Goal: Task Accomplishment & Management: Manage account settings

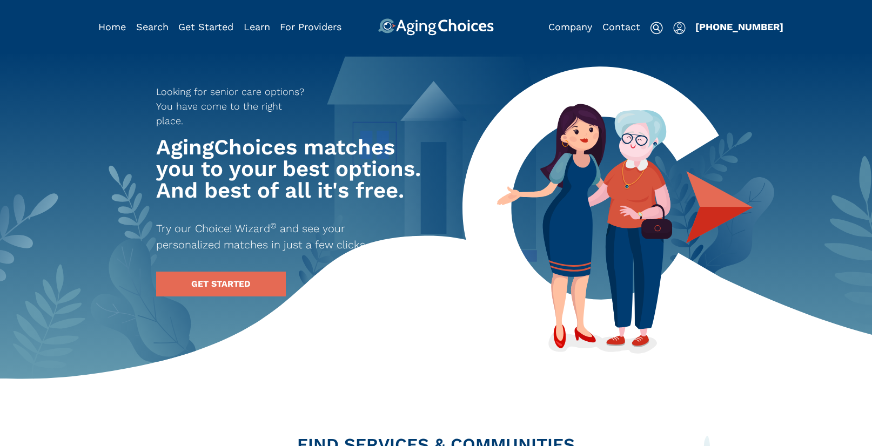
click at [680, 31] on img "Popover trigger" at bounding box center [679, 28] width 12 height 13
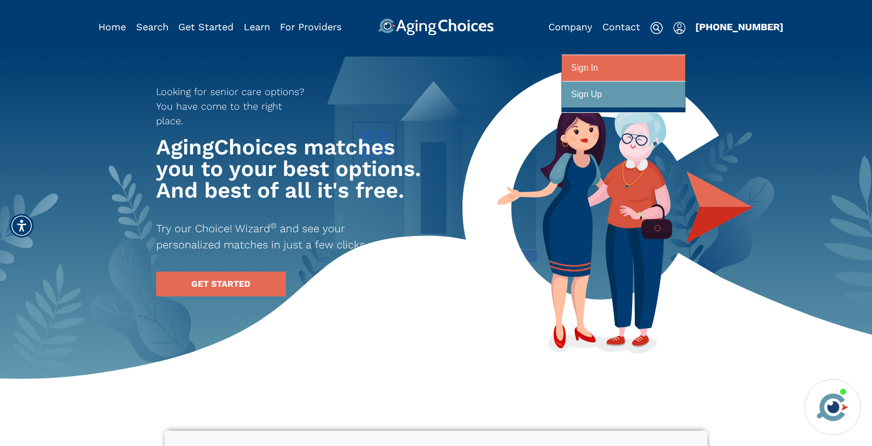
click at [658, 67] on div at bounding box center [623, 68] width 105 height 20
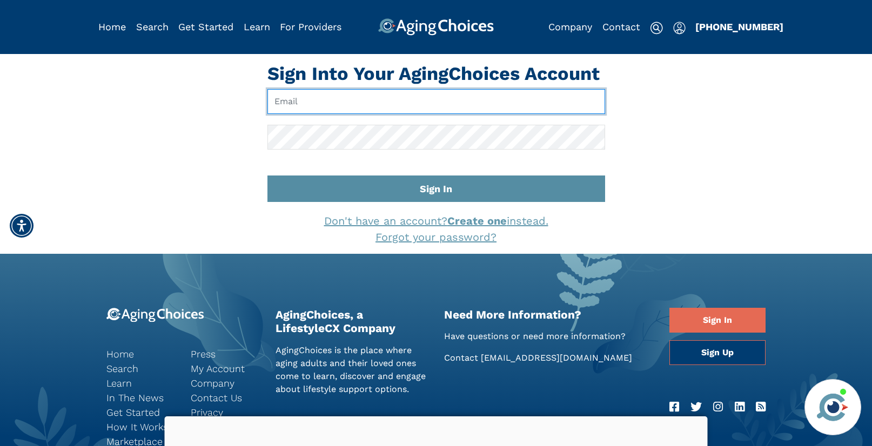
type input "[EMAIL_ADDRESS][DOMAIN_NAME]"
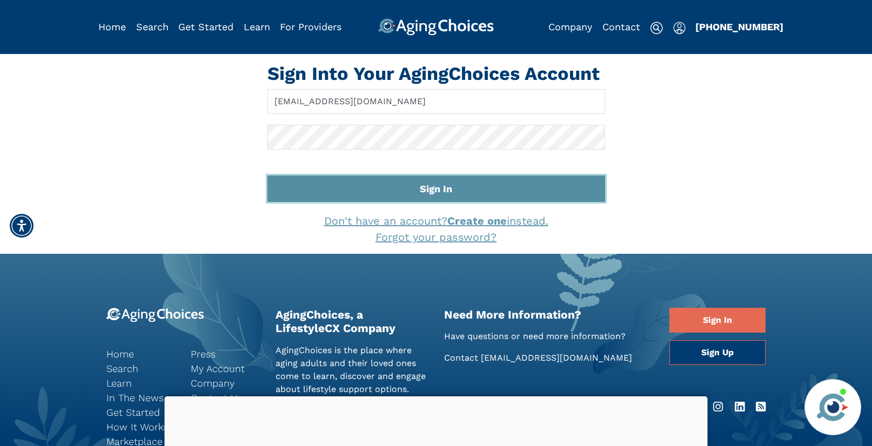
click at [464, 191] on button "Sign In" at bounding box center [437, 189] width 338 height 26
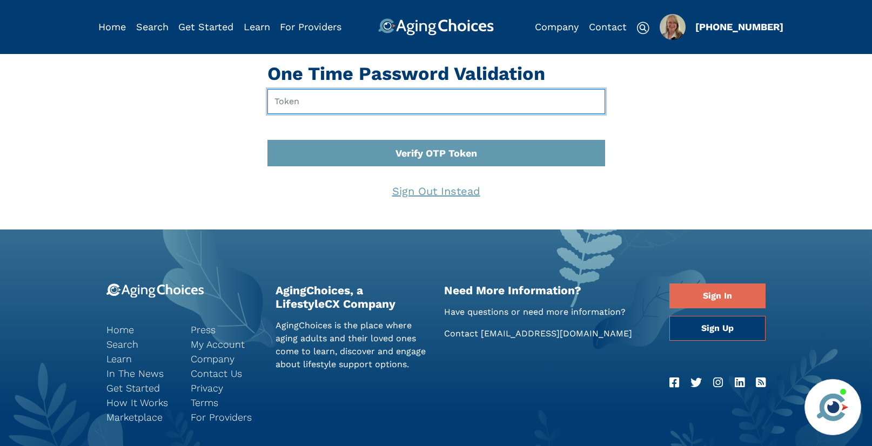
click at [318, 108] on input "text" at bounding box center [437, 101] width 338 height 25
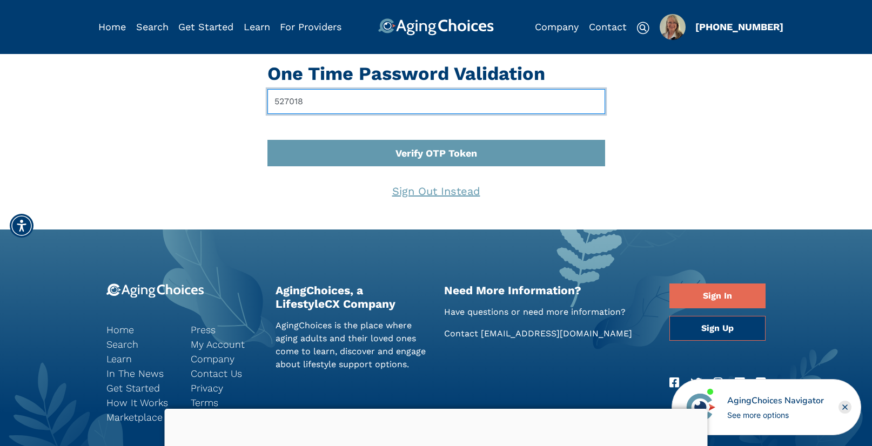
type input "527018"
click at [268, 140] on button "Verify OTP Token" at bounding box center [437, 153] width 338 height 26
